Goal: Transaction & Acquisition: Purchase product/service

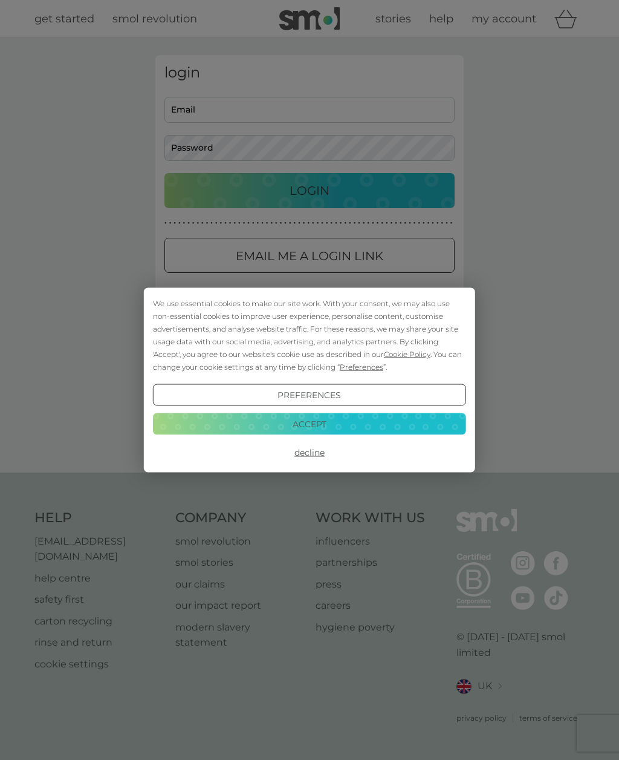
click at [437, 423] on button "Accept" at bounding box center [309, 424] width 313 height 22
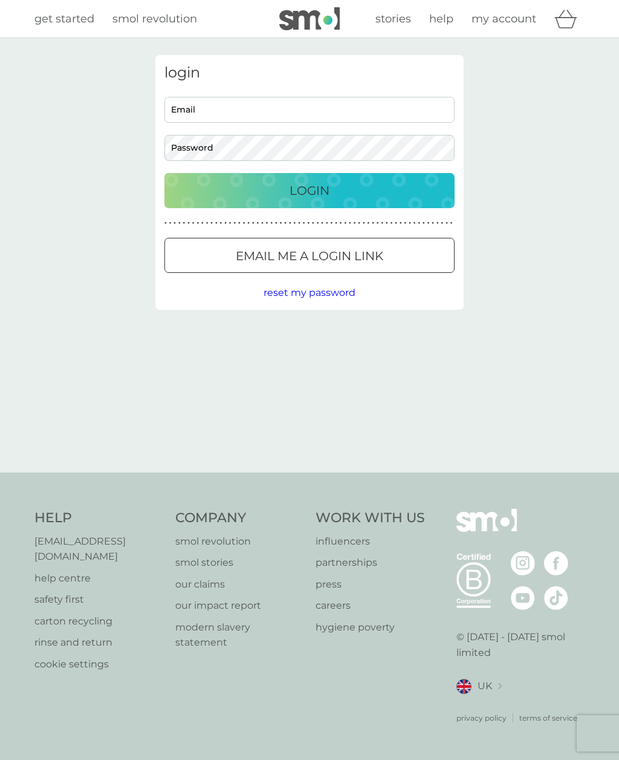
click at [499, 22] on span "my account" at bounding box center [504, 18] width 65 height 13
click at [316, 109] on input "Email" at bounding box center [310, 110] width 290 height 26
type input "[PERSON_NAME][EMAIL_ADDRESS][DOMAIN_NAME]"
click at [310, 190] on button "Login" at bounding box center [310, 190] width 290 height 35
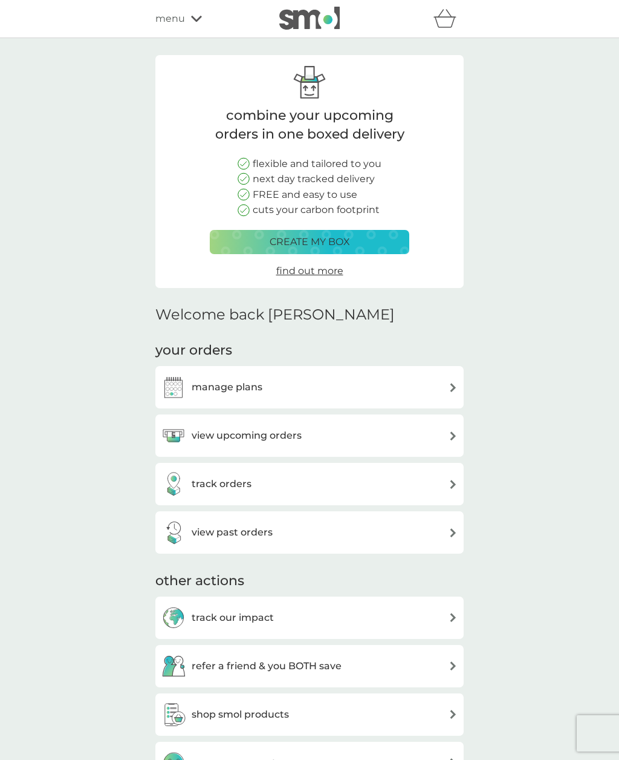
click at [304, 272] on span "find out more" at bounding box center [309, 270] width 67 height 11
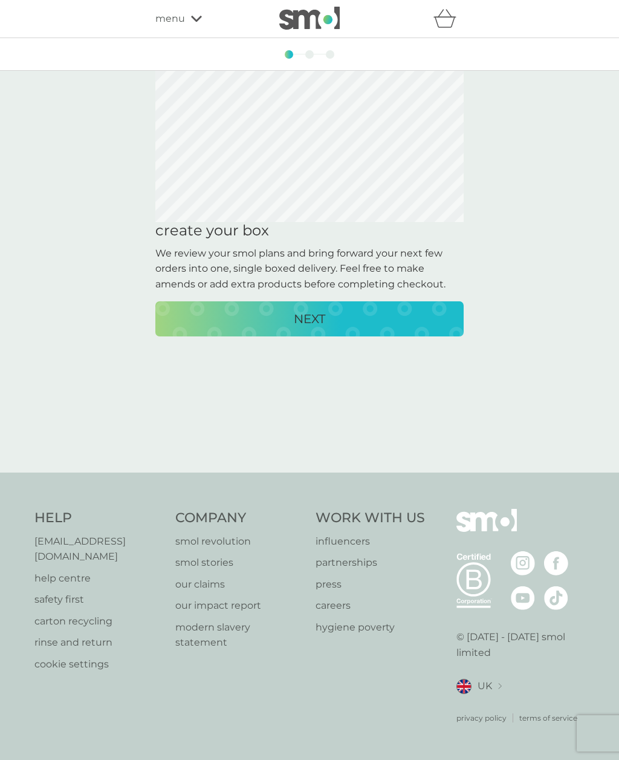
click at [297, 325] on p "NEXT" at bounding box center [309, 318] width 31 height 19
click at [333, 321] on div "NEXT" at bounding box center [310, 318] width 284 height 19
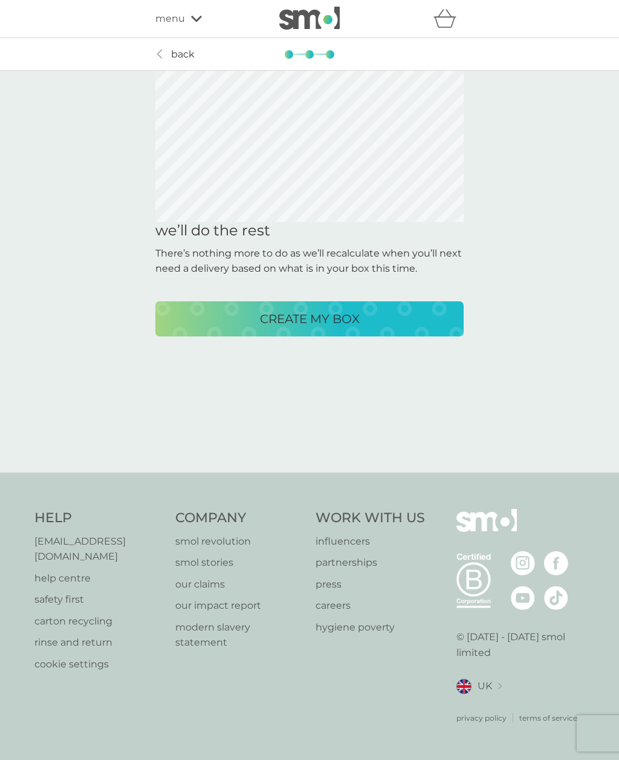
click at [322, 321] on p "CREATE MY BOX" at bounding box center [310, 318] width 100 height 19
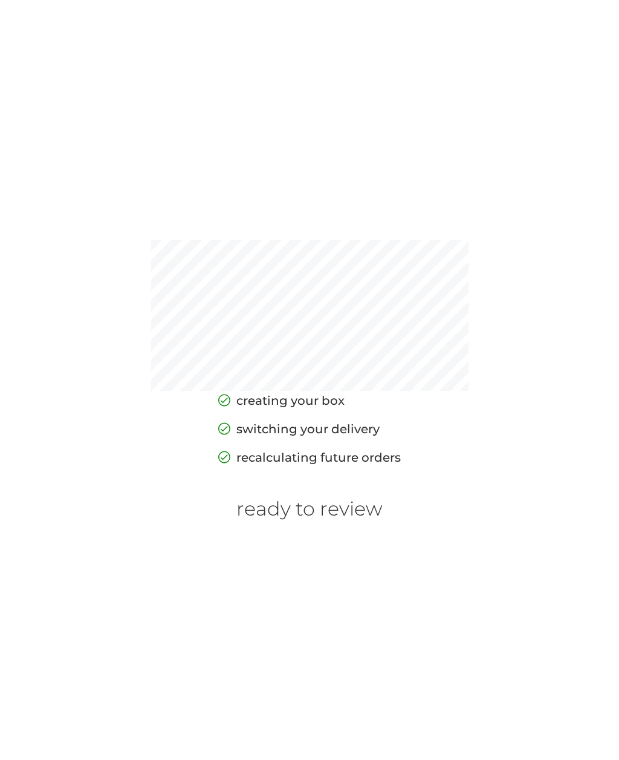
click at [321, 520] on h6 "ready to review" at bounding box center [310, 508] width 146 height 23
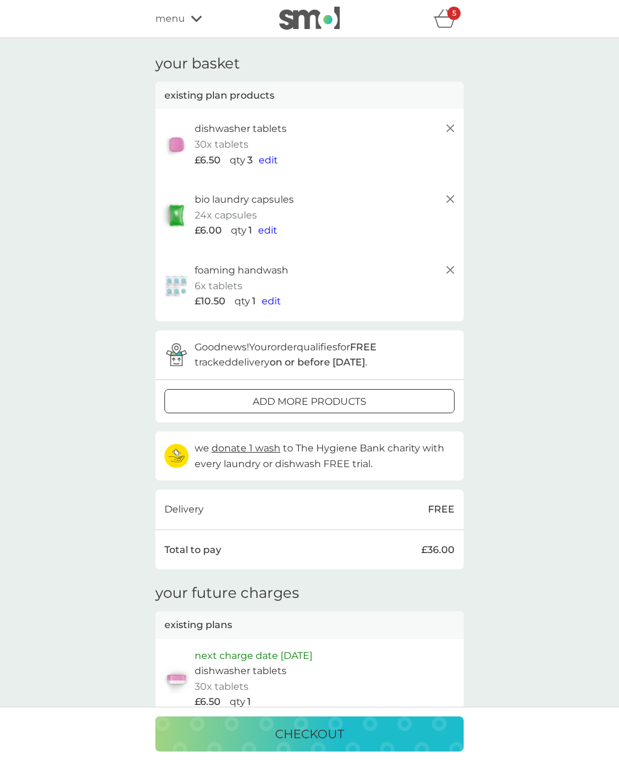
click at [184, 18] on span "menu" at bounding box center [170, 19] width 30 height 16
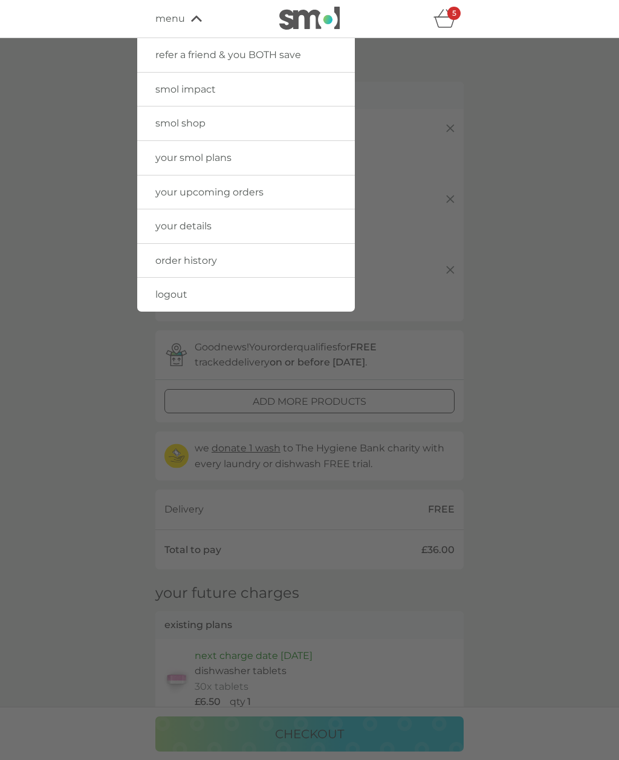
click at [196, 126] on span "smol shop" at bounding box center [180, 122] width 50 height 11
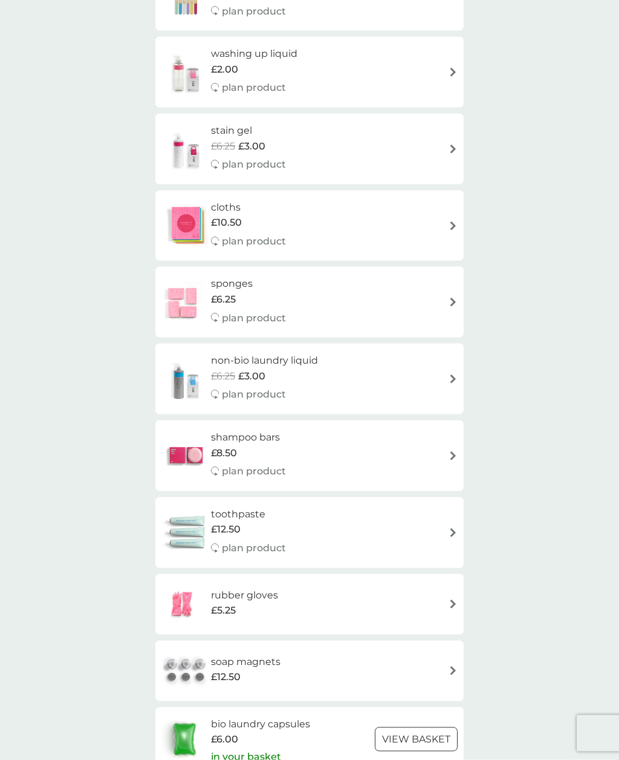
scroll to position [1293, 0]
click at [419, 440] on div "shampoo bars £8.50 plan product" at bounding box center [310, 455] width 296 height 53
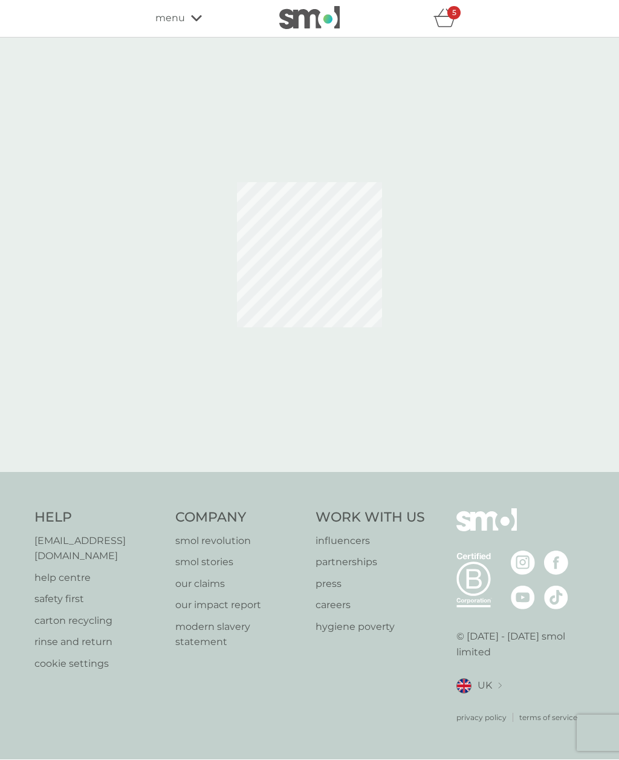
select select "63"
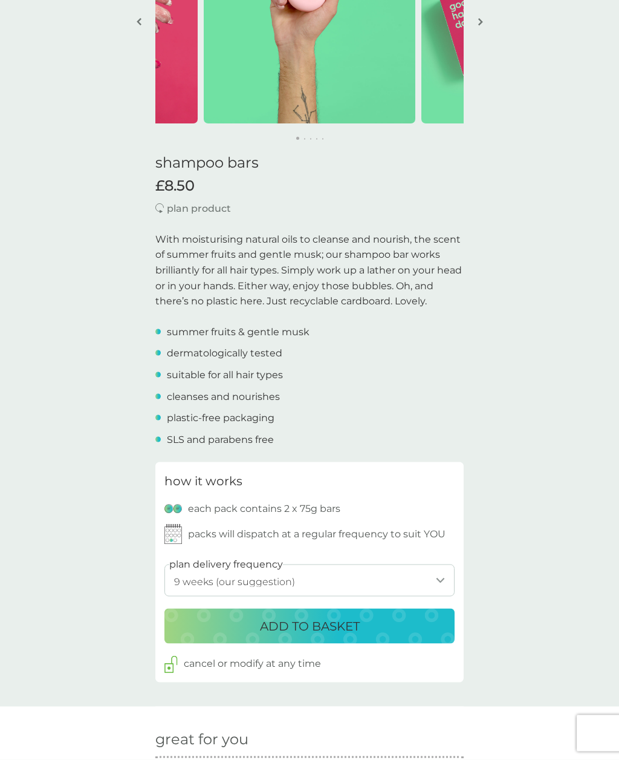
scroll to position [171, 0]
click at [440, 578] on select "1 week 2 weeks 3 weeks 4 weeks 5 weeks 6 weeks 7 weeks 8 weeks 9 weeks (our sug…" at bounding box center [310, 580] width 290 height 32
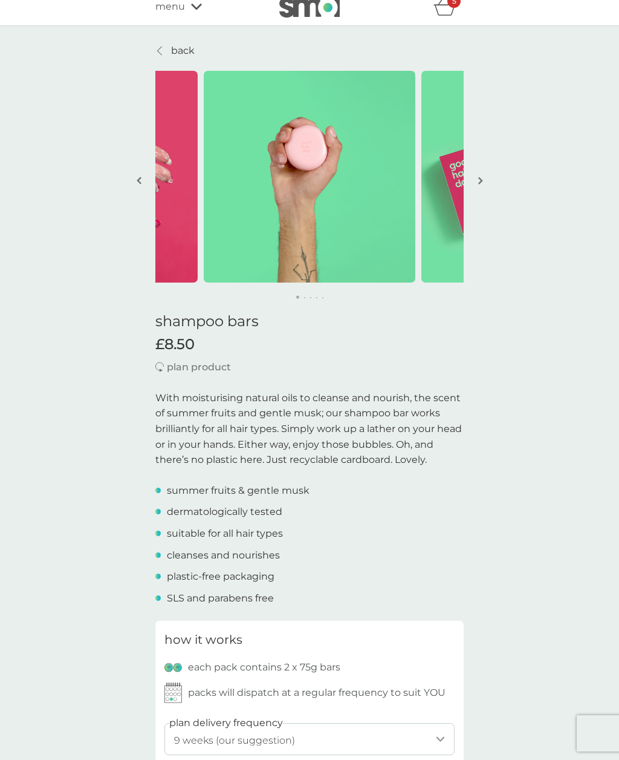
scroll to position [0, 0]
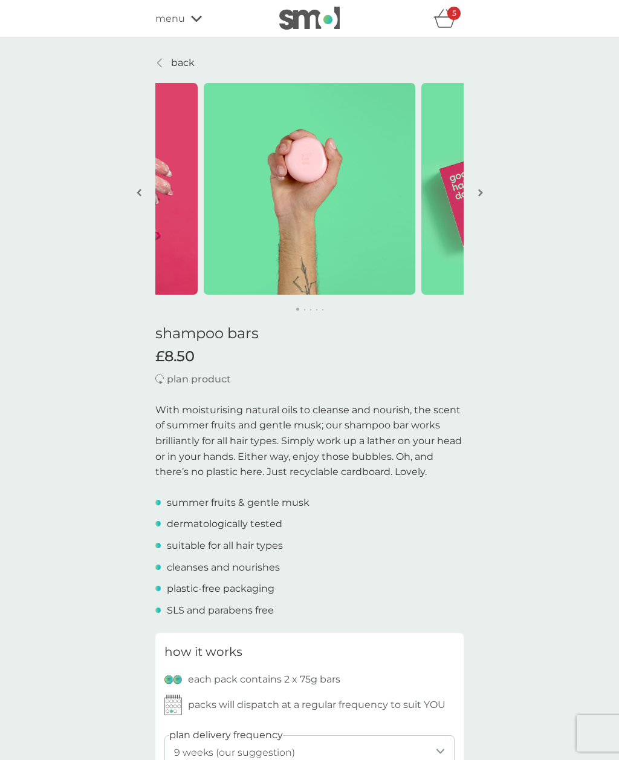
click at [454, 23] on icon "basket" at bounding box center [445, 18] width 23 height 19
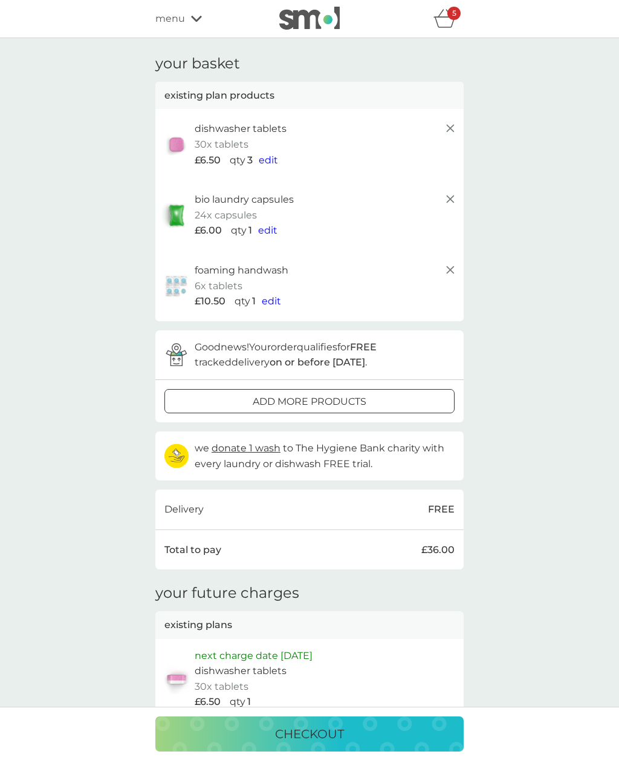
click at [445, 25] on icon "basket" at bounding box center [445, 18] width 23 height 19
click at [453, 24] on icon "basket" at bounding box center [445, 22] width 21 height 11
click at [460, 13] on div "5" at bounding box center [454, 13] width 13 height 13
click at [457, 18] on div "5" at bounding box center [454, 13] width 13 height 13
